Goal: Information Seeking & Learning: Learn about a topic

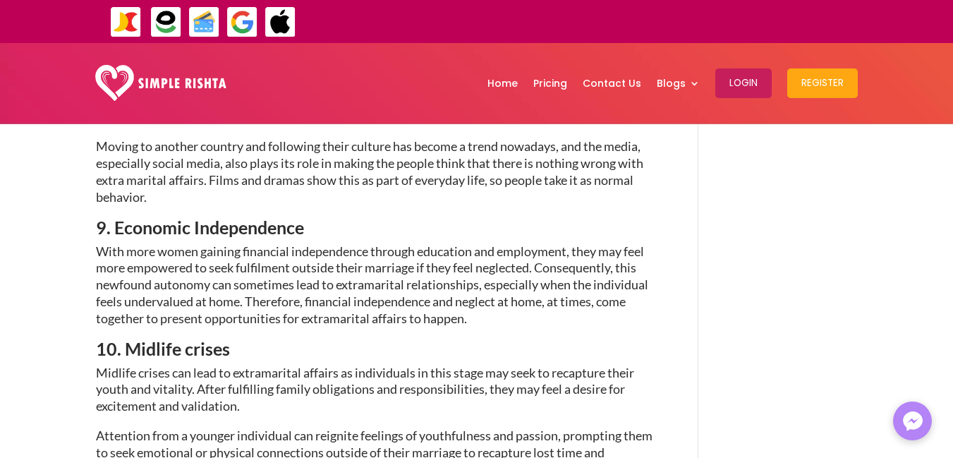
scroll to position [2469, 0]
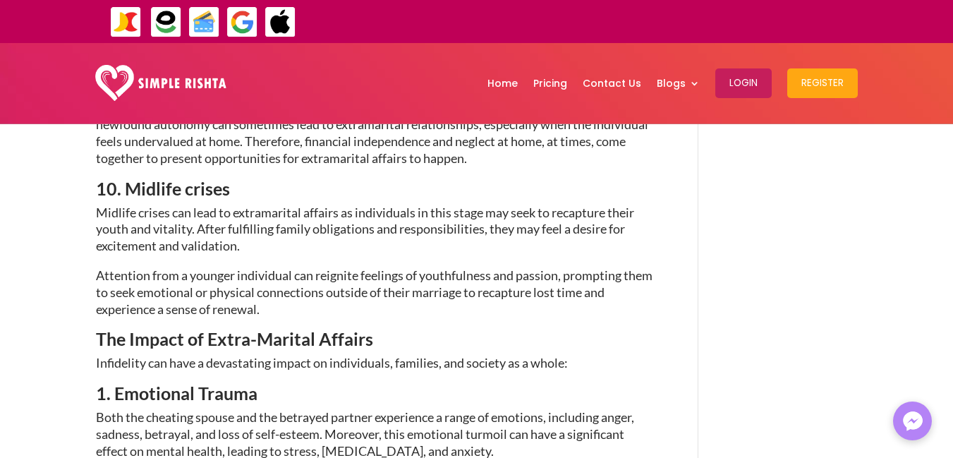
click at [356, 328] on span "The Impact of Extra-Marital Affairs" at bounding box center [234, 338] width 277 height 21
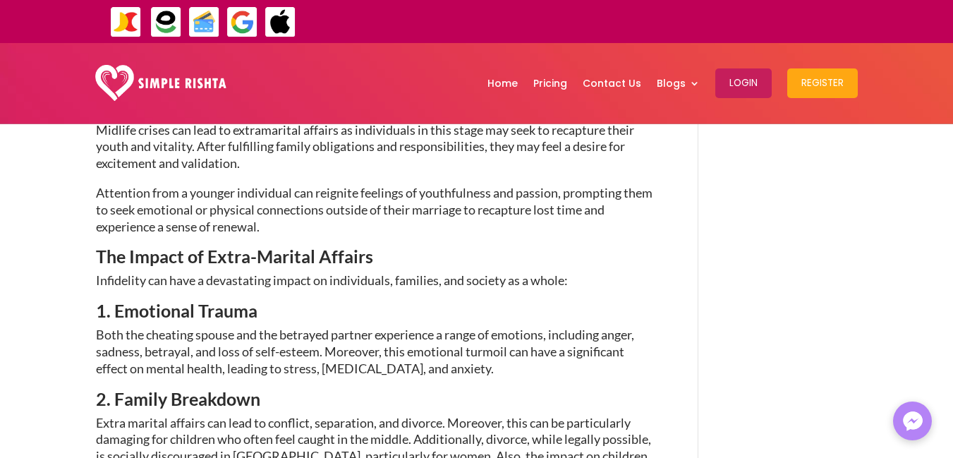
scroll to position [2582, 0]
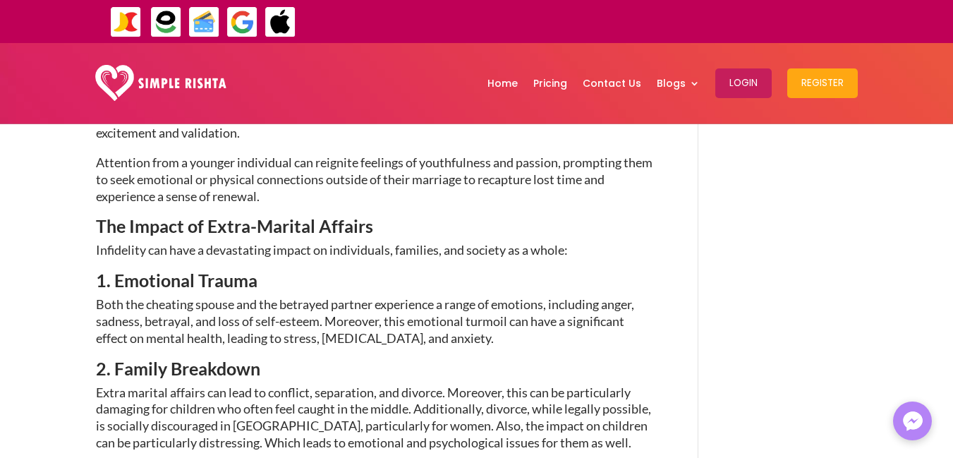
click at [730, 322] on div "Extra Marital Affairs in [GEOGRAPHIC_DATA]: Causes and Consequences [DATE] | Et…" at bounding box center [477, 440] width 762 height 5717
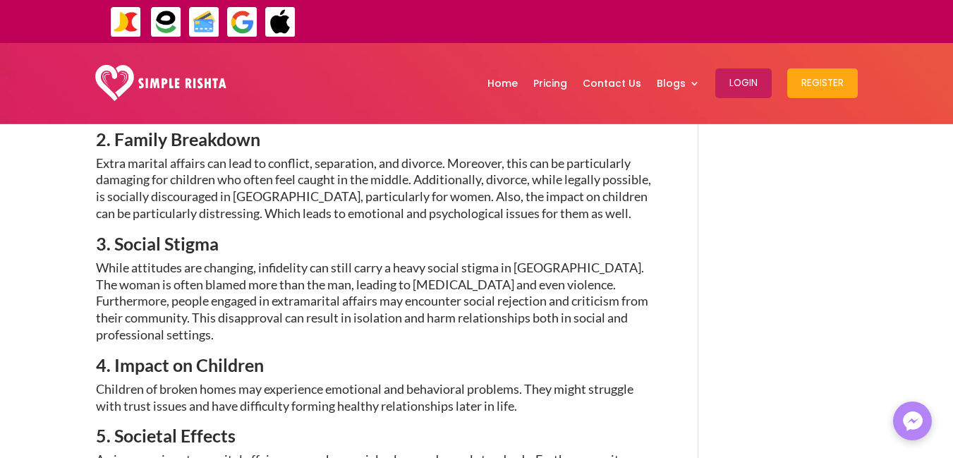
scroll to position [2812, 0]
click at [398, 426] on h4 "5. Societal Effects" at bounding box center [376, 438] width 561 height 25
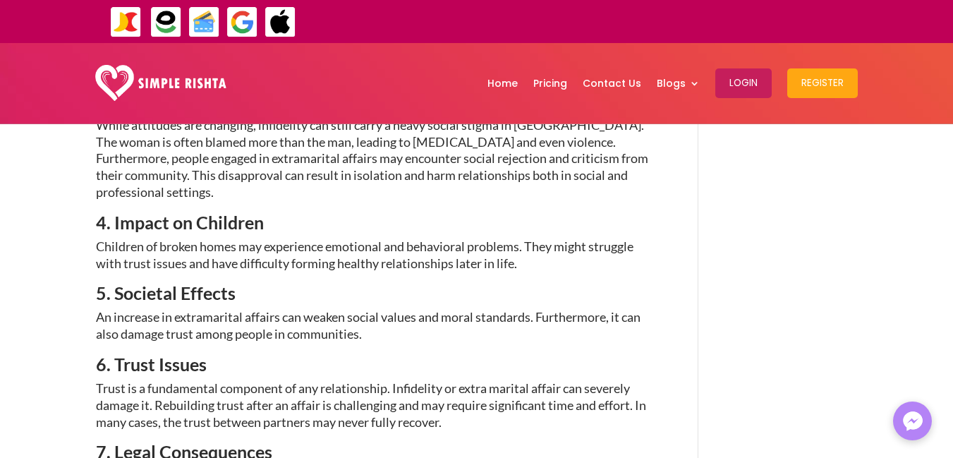
scroll to position [2958, 0]
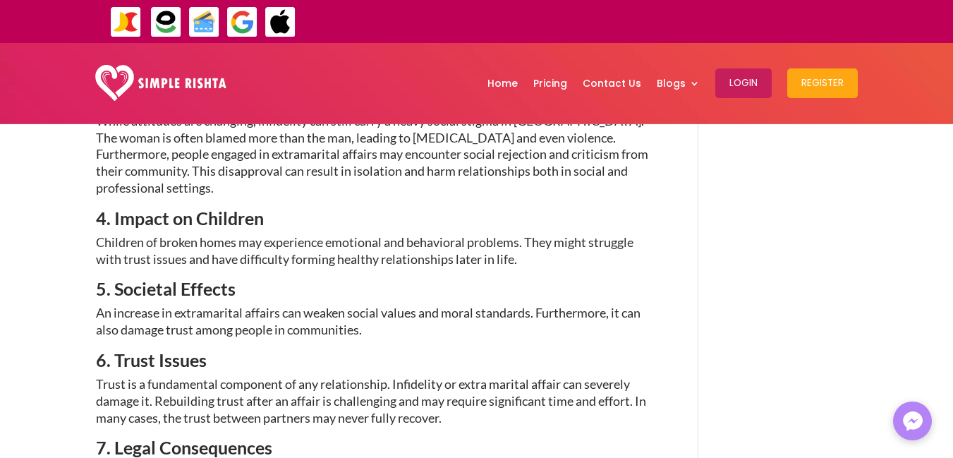
click at [398, 351] on h4 "6. Trust Issues" at bounding box center [376, 363] width 561 height 25
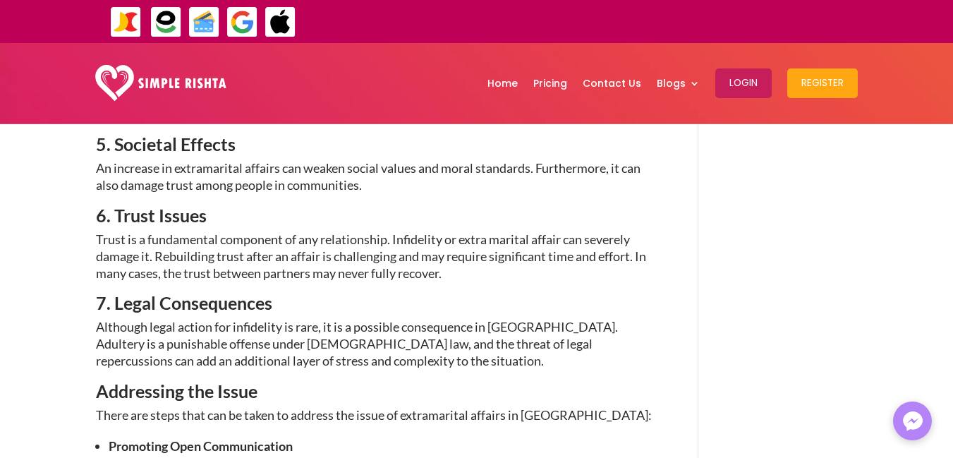
scroll to position [3114, 0]
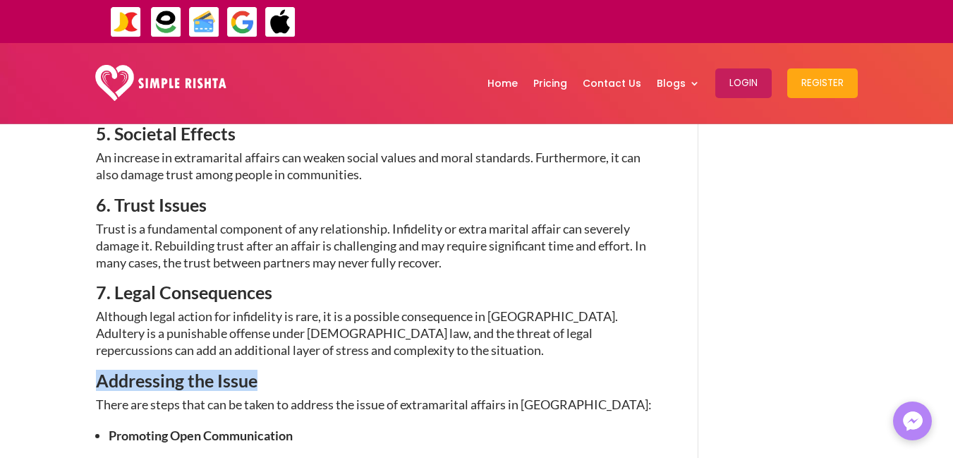
drag, startPoint x: 258, startPoint y: 315, endPoint x: 95, endPoint y: 313, distance: 163.0
click at [96, 372] on h3 "Addressing the Issue" at bounding box center [376, 384] width 561 height 25
copy span "Addressing the Issue"
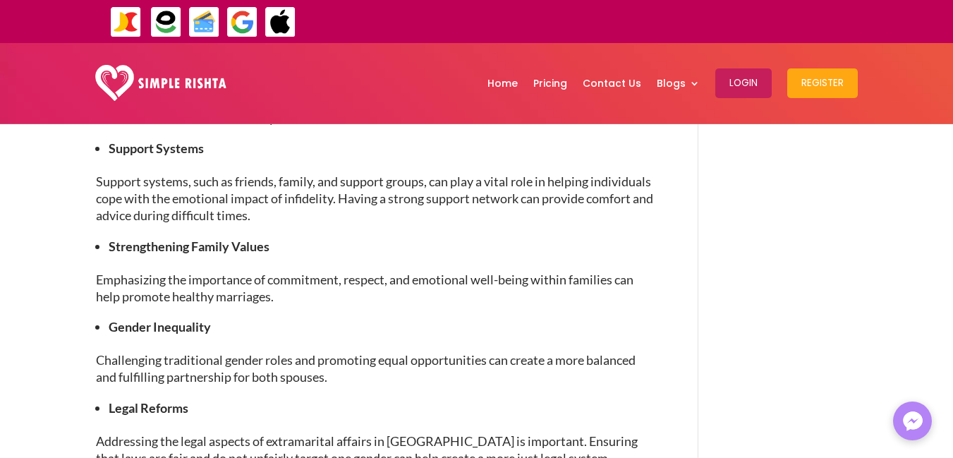
scroll to position [3711, 0]
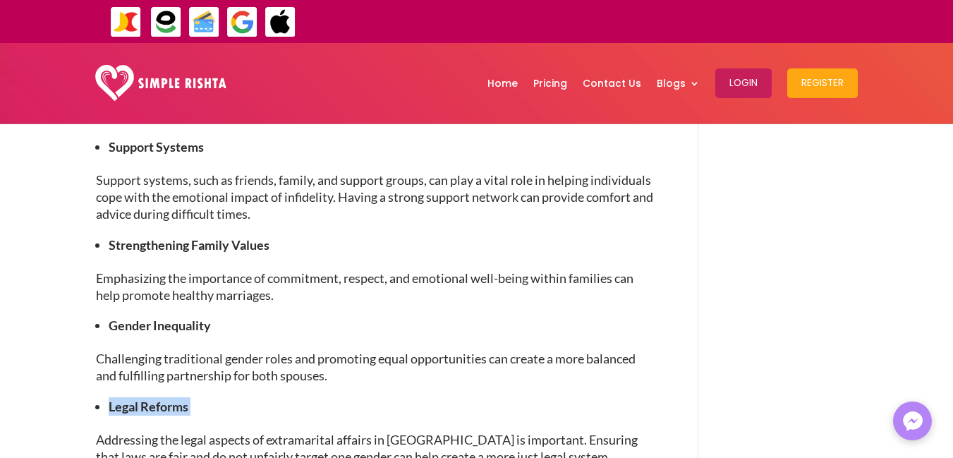
drag, startPoint x: 191, startPoint y: 337, endPoint x: 109, endPoint y: 337, distance: 81.9
click at [109, 397] on li "Legal Reforms" at bounding box center [383, 406] width 548 height 18
copy li "Legal Reforms"
click at [388, 270] on p "Emphasizing the importance of commitment, respect, and emotional well-being wit…" at bounding box center [376, 293] width 561 height 47
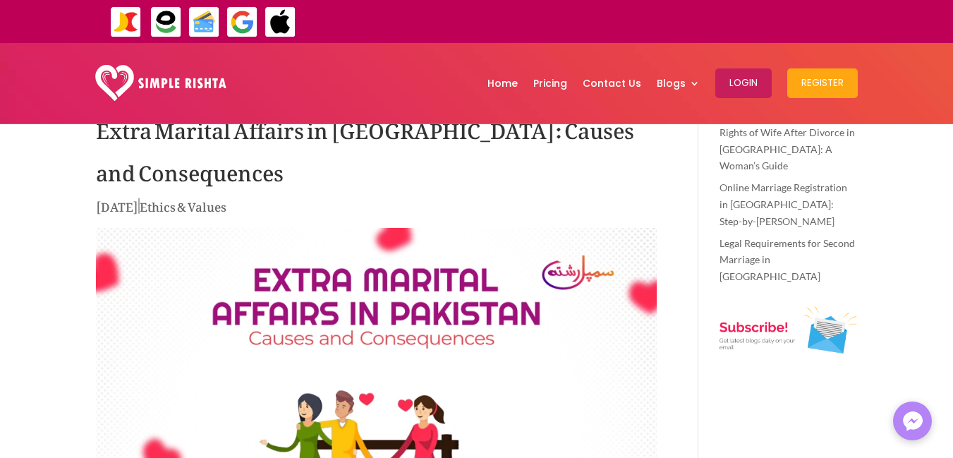
scroll to position [0, 0]
